Goal: Task Accomplishment & Management: Manage account settings

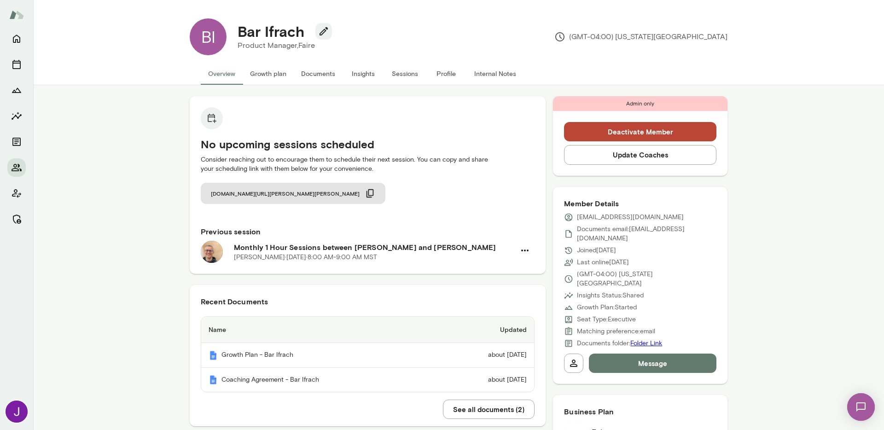
click at [636, 133] on button "Deactivate Member" at bounding box center [640, 131] width 152 height 19
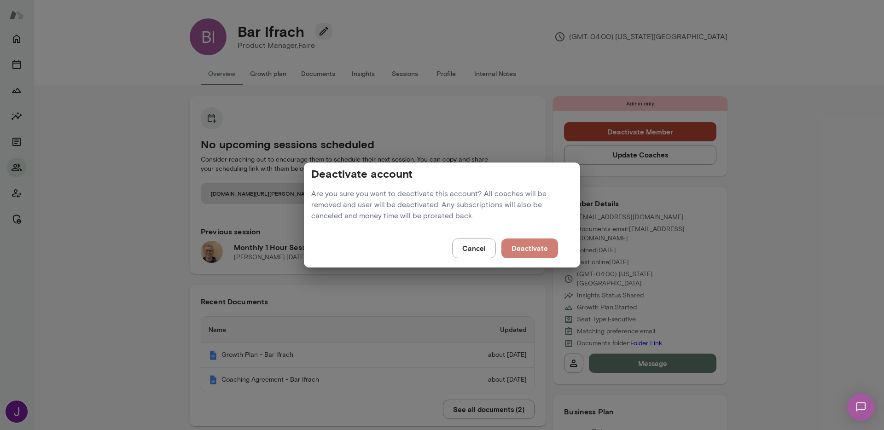
click at [528, 250] on button "Deactivate" at bounding box center [530, 248] width 57 height 19
